Goal: Complete application form

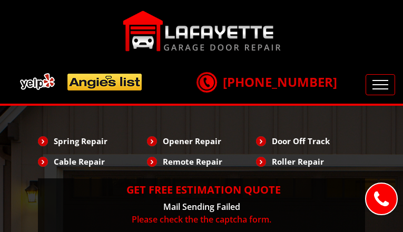
type input "UcOAseuPt"
type input "7553257130"
type input "[EMAIL_ADDRESS][DOMAIN_NAME]"
type input "EgCXozbZATchsq"
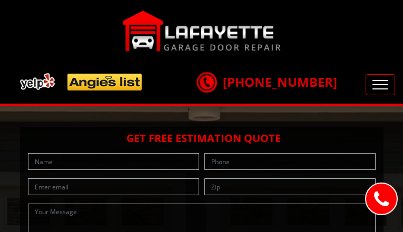
type input "PORzhJQeKW"
type input "4824616455"
type input "[EMAIL_ADDRESS][DOMAIN_NAME]"
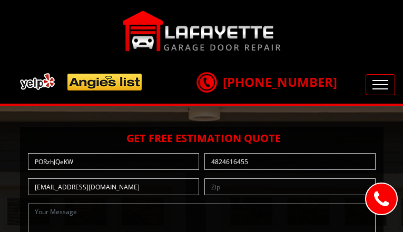
type input "padIwPDoMYIjedAE"
